Goal: Task Accomplishment & Management: Manage account settings

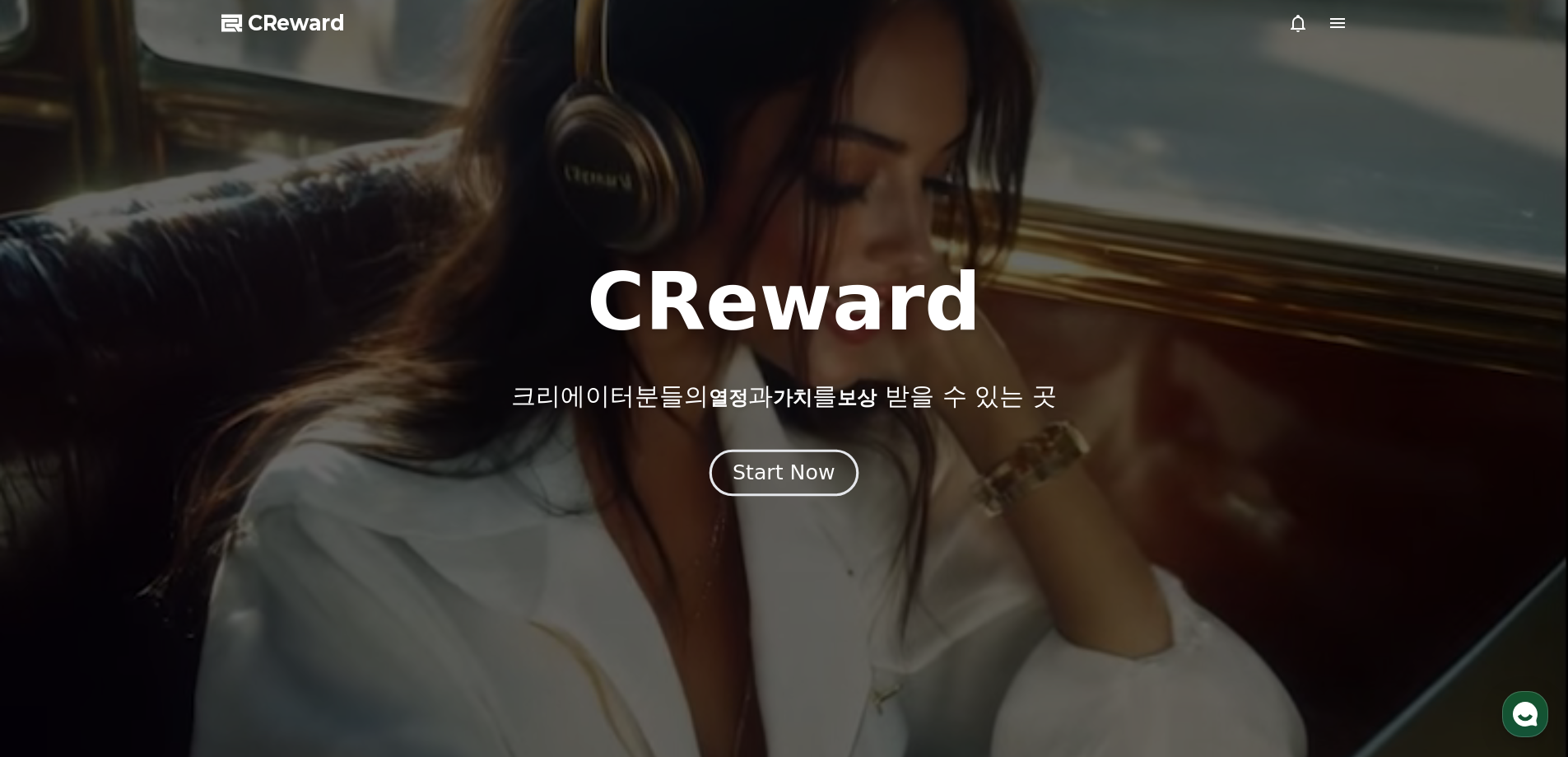
click at [771, 456] on button "Start Now" at bounding box center [784, 472] width 149 height 47
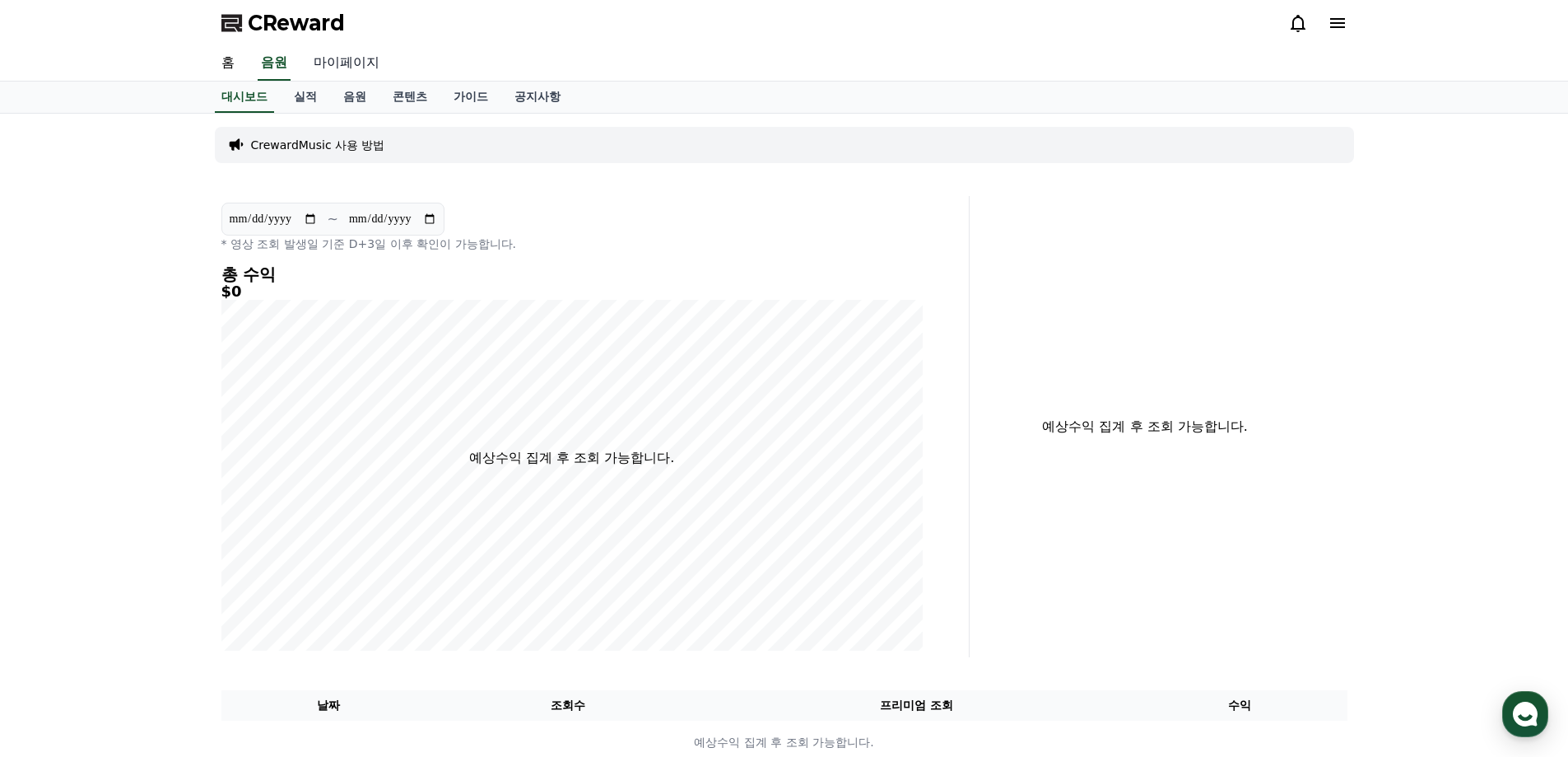
click at [345, 68] on link "마이페이지" at bounding box center [347, 63] width 93 height 34
select select "**********"
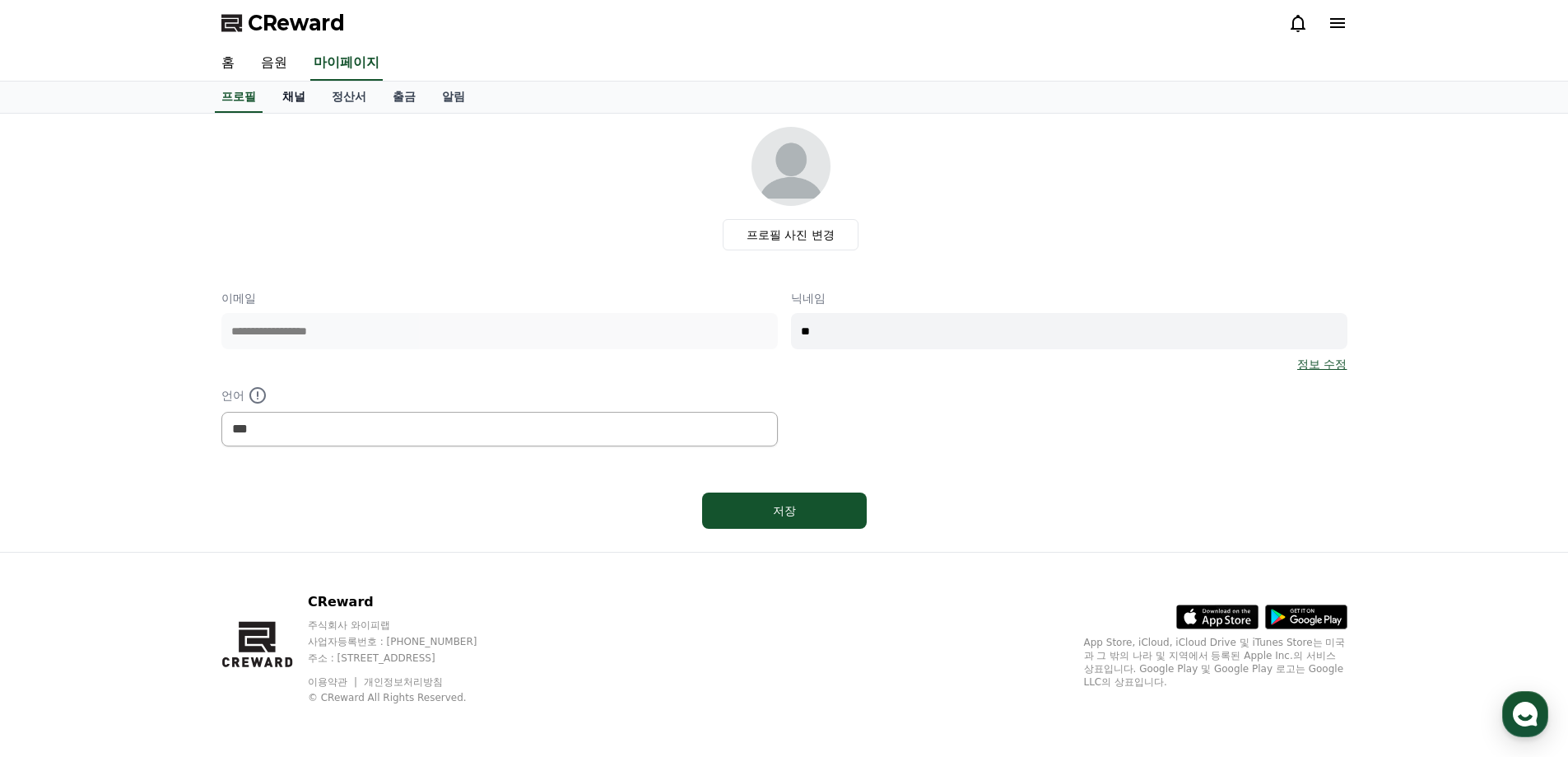
click at [303, 93] on link "채널" at bounding box center [293, 97] width 49 height 31
